Goal: Task Accomplishment & Management: Manage account settings

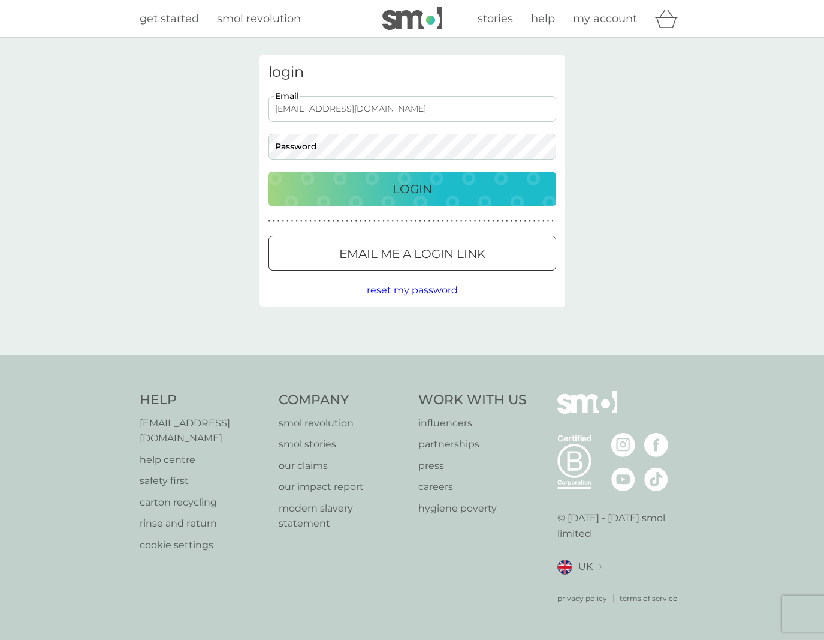
type input "[EMAIL_ADDRESS][DOMAIN_NAME]"
click at [412, 188] on button "Login" at bounding box center [413, 188] width 288 height 35
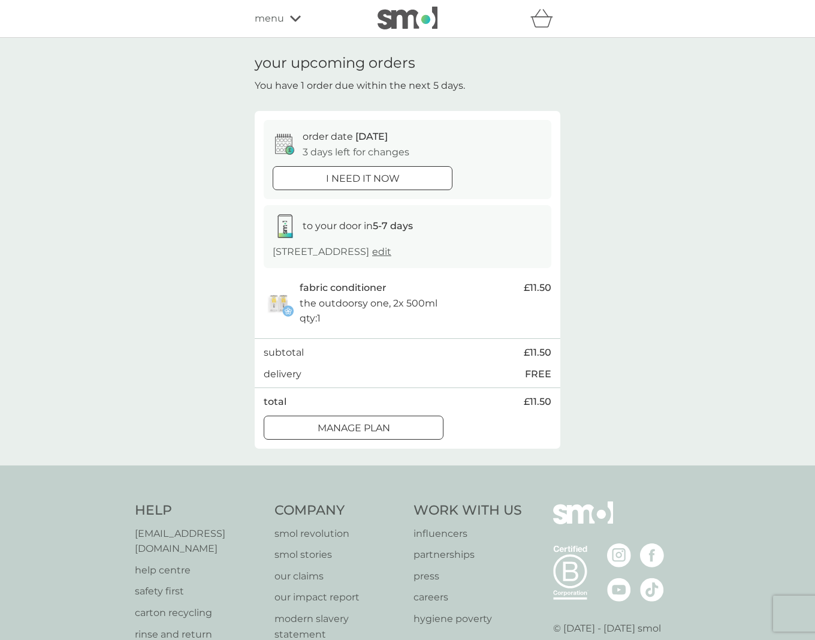
scroll to position [3, 0]
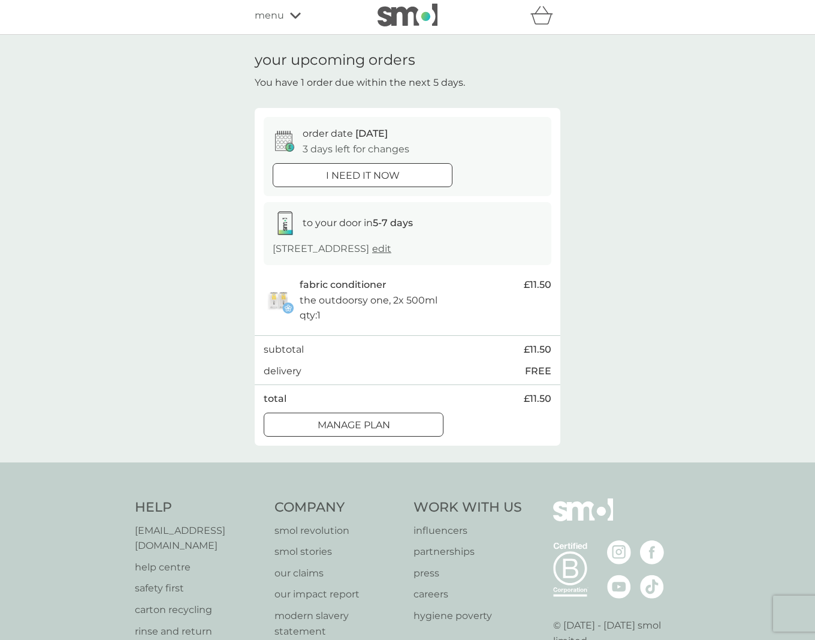
click at [359, 430] on button "Manage plan" at bounding box center [354, 425] width 180 height 24
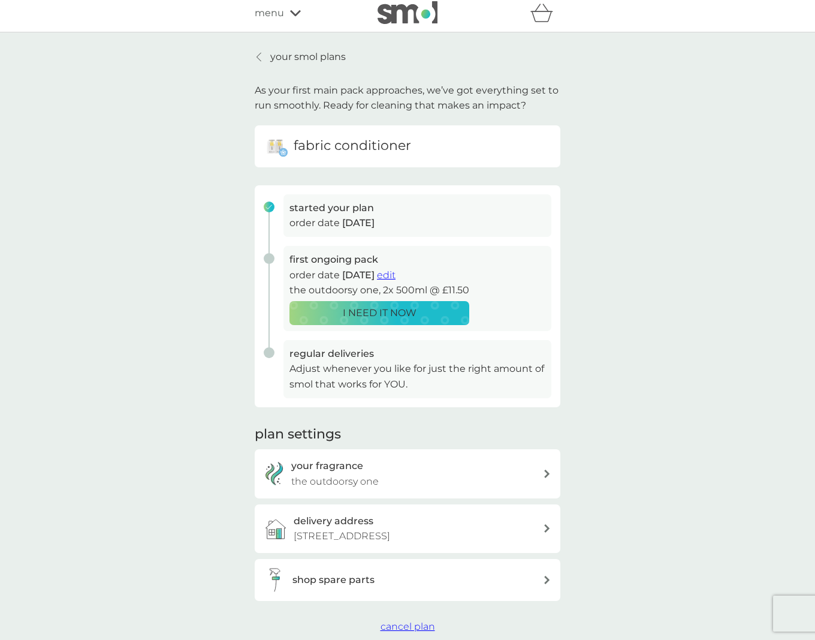
scroll to position [7, 0]
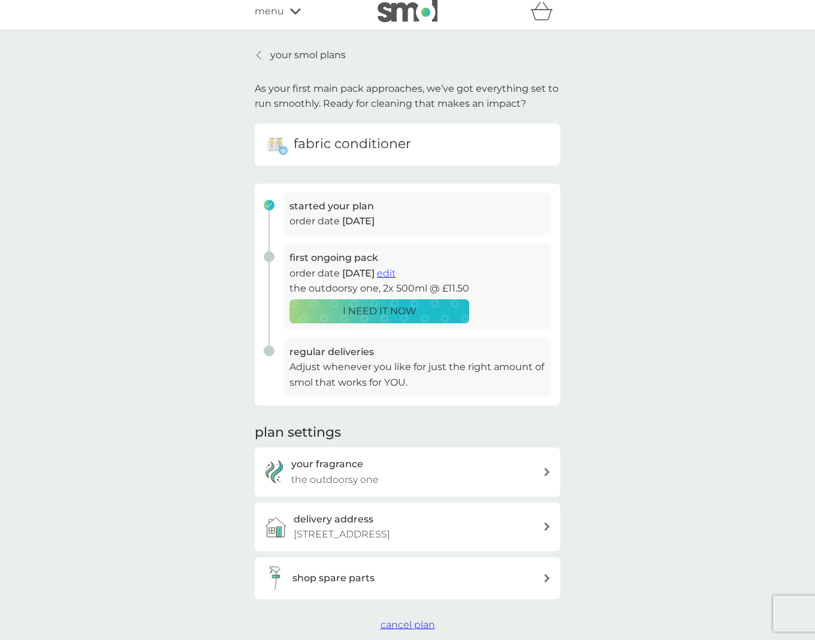
click at [396, 270] on span "edit" at bounding box center [386, 272] width 19 height 11
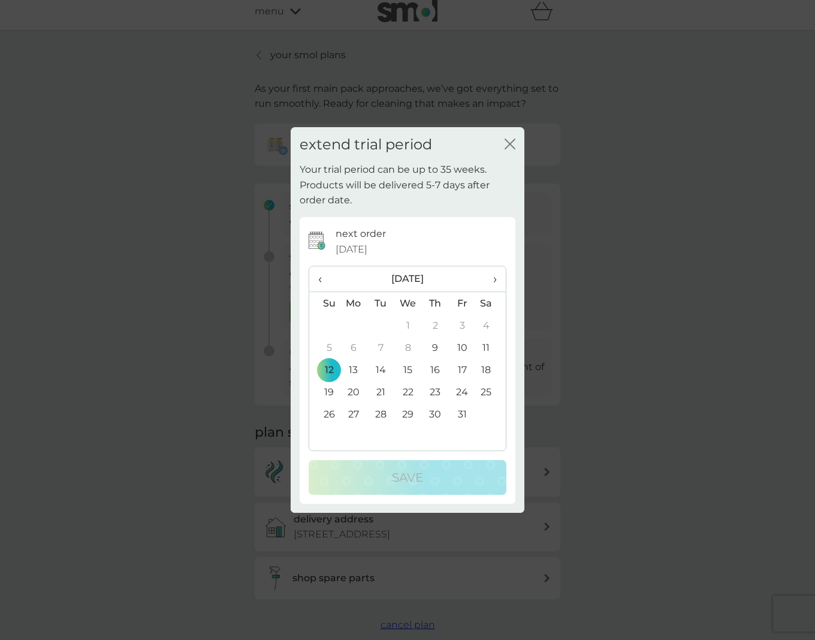
click at [496, 276] on span "›" at bounding box center [491, 278] width 12 height 25
click at [412, 346] on td "10" at bounding box center [409, 347] width 28 height 22
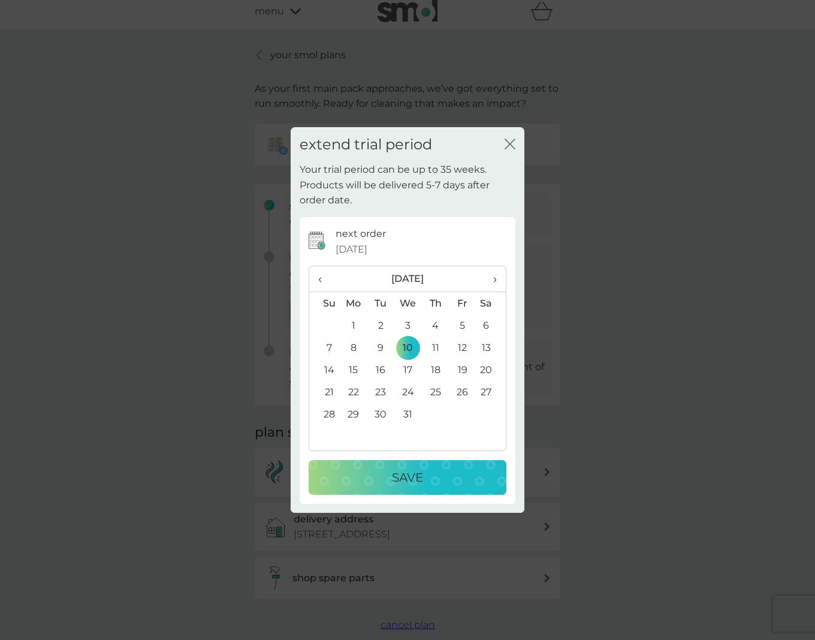
click at [401, 470] on p "Save" at bounding box center [407, 477] width 31 height 19
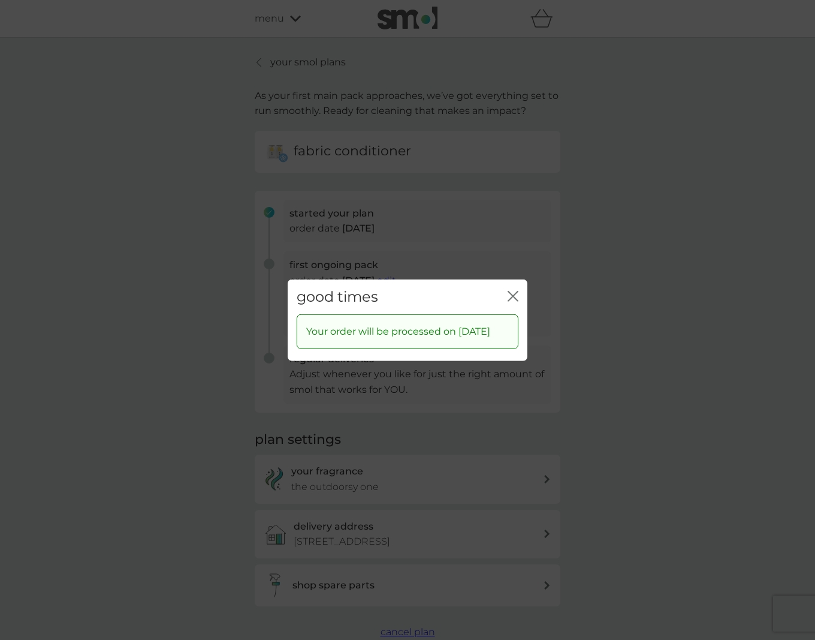
scroll to position [2, 0]
click at [511, 291] on icon "close" at bounding box center [513, 295] width 11 height 11
